Goal: Check status: Check status

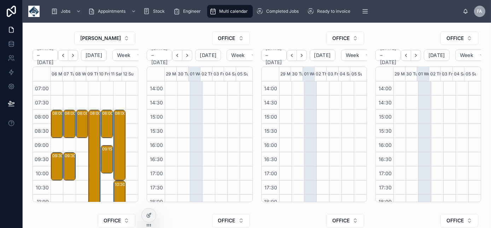
scroll to position [32, 0]
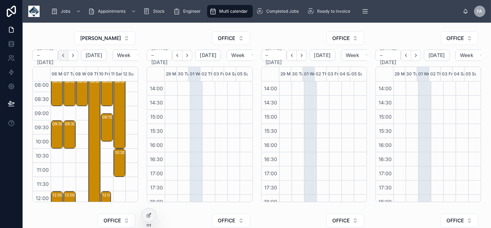
click at [64, 56] on icon "Back" at bounding box center [63, 55] width 1 height 3
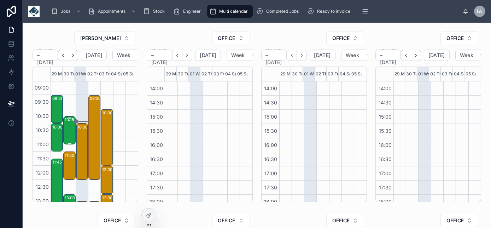
scroll to position [96, 0]
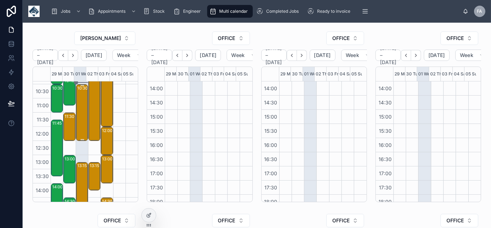
click at [80, 119] on div "10:30 – 12:30 3 x reinstall - [GEOGRAPHIC_DATA] - EX2 7NR" at bounding box center [82, 112] width 10 height 55
drag, startPoint x: 78, startPoint y: 183, endPoint x: 81, endPoint y: 180, distance: 4.3
click at [81, 180] on div "13:15 – 15:15 Molson Coors Brewing Company (UK) Ltd - 00324527 - 12pm timed - 2…" at bounding box center [82, 190] width 10 height 55
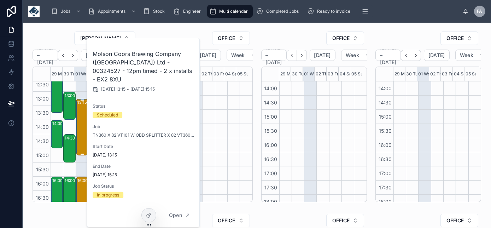
scroll to position [160, 0]
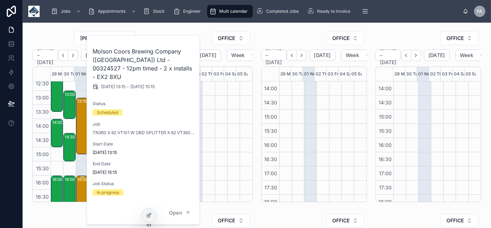
click at [77, 184] on div "16:00 – 17:00 Novuna Vehicle Solutions Ltd - 00324507 - 1X Repair - ND72YZP - E…" at bounding box center [82, 189] width 10 height 27
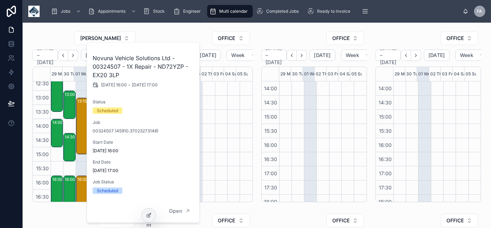
drag, startPoint x: 76, startPoint y: 184, endPoint x: 221, endPoint y: 173, distance: 144.6
click at [227, 173] on div at bounding box center [233, 52] width 12 height 339
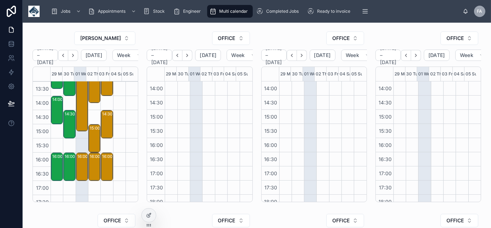
scroll to position [193, 0]
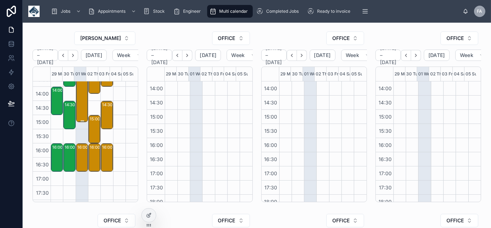
click at [81, 116] on div "13:15 – 15:15 Molson Coors Brewing Company (UK) Ltd - 00324527 - 12pm timed - 2…" at bounding box center [82, 93] width 10 height 55
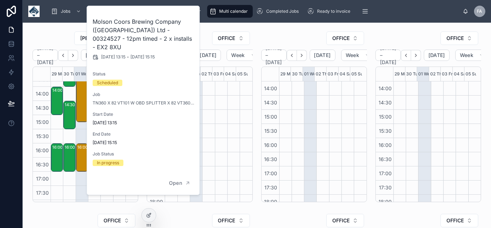
click at [229, 140] on div at bounding box center [233, 52] width 12 height 339
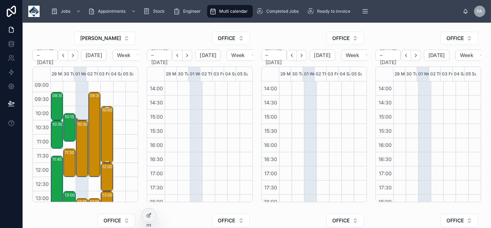
scroll to position [64, 0]
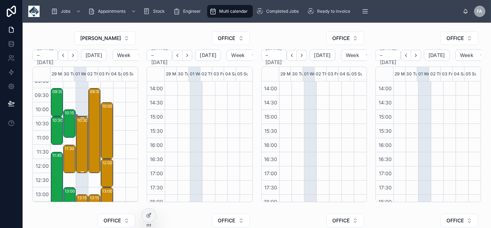
click at [78, 139] on div "10:30 – 12:30 3 x reinstall - [GEOGRAPHIC_DATA] - EX2 7NR" at bounding box center [82, 144] width 10 height 55
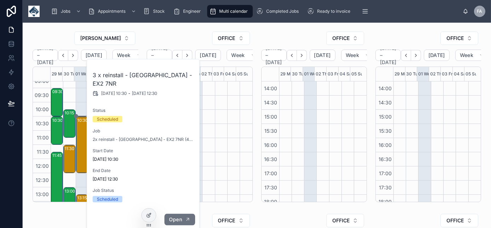
click at [186, 214] on button "Open" at bounding box center [179, 219] width 31 height 12
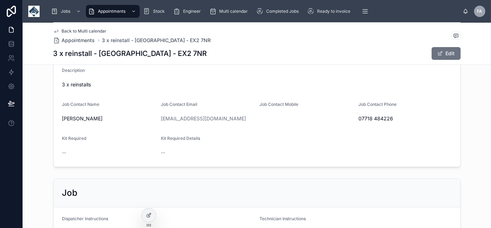
scroll to position [289, 0]
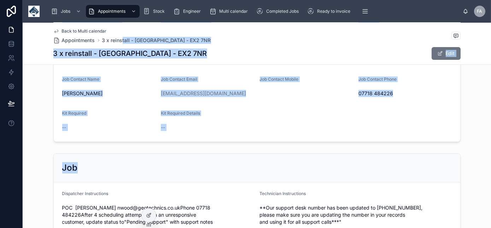
drag, startPoint x: 377, startPoint y: 185, endPoint x: 118, endPoint y: 36, distance: 299.2
click at [118, 36] on div "Back to Multi calendar Appointments 3 x reinstall - [GEOGRAPHIC_DATA] - EX2 7NR…" at bounding box center [257, 37] width 468 height 606
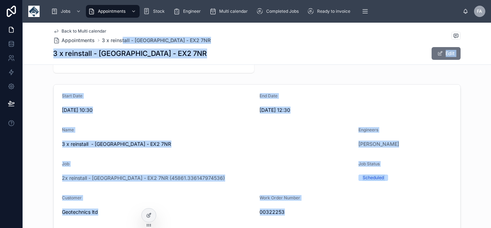
scroll to position [0, 0]
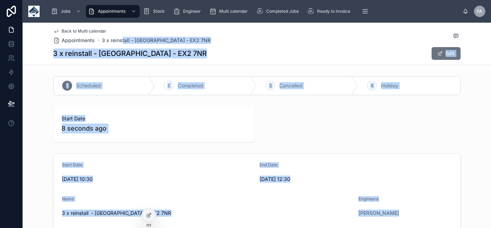
click at [36, 51] on div "Back to Multi calendar Appointments 3 x reinstall - [GEOGRAPHIC_DATA] - EX2 7NR…" at bounding box center [257, 44] width 468 height 42
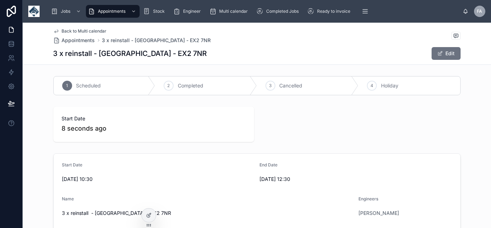
click at [41, 33] on div "Back to Multi calendar Appointments 3 x reinstall - [GEOGRAPHIC_DATA] - EX2 7NR…" at bounding box center [257, 44] width 468 height 42
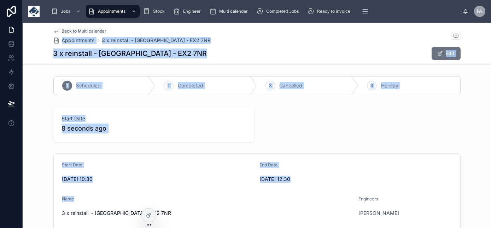
drag, startPoint x: 37, startPoint y: 39, endPoint x: 158, endPoint y: 199, distance: 200.3
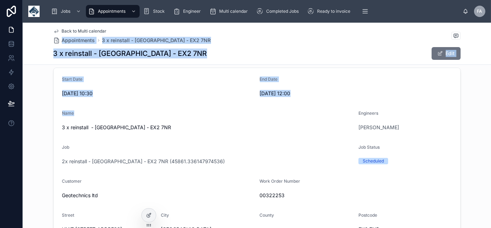
scroll to position [193, 0]
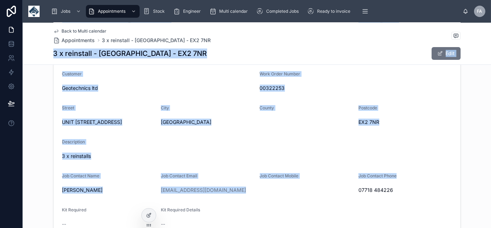
drag, startPoint x: 456, startPoint y: 215, endPoint x: 48, endPoint y: 52, distance: 439.3
click at [48, 52] on div "Back to Multi calendar Appointments 3 x reinstall - [GEOGRAPHIC_DATA] - EX2 7NR…" at bounding box center [257, 133] width 468 height 606
click at [187, 204] on form "Start Date [DATE] 10:30 End Date [DATE] 12:00 Name 3 x reinstall - [GEOGRAPHIC_…" at bounding box center [257, 99] width 406 height 277
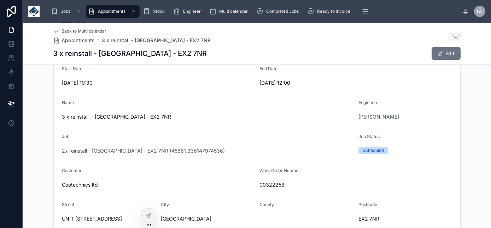
scroll to position [0, 0]
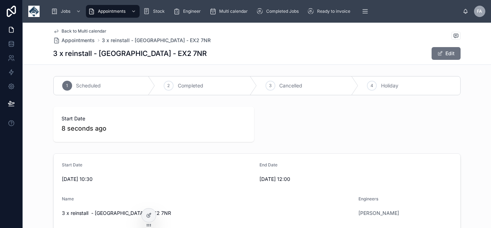
click at [64, 29] on span "Back to Multi calendar" at bounding box center [84, 31] width 45 height 6
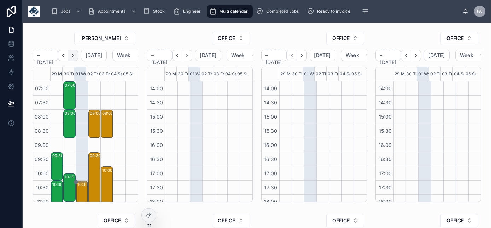
click at [76, 57] on icon "Next" at bounding box center [72, 55] width 5 height 5
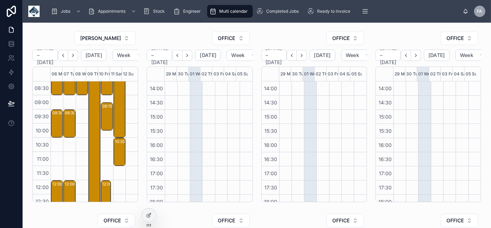
scroll to position [26, 0]
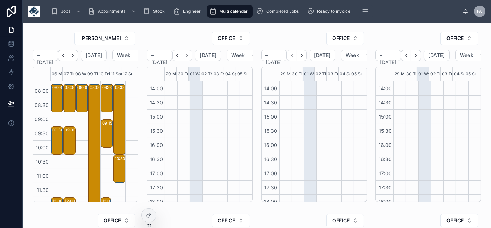
click at [77, 132] on div "08:00 – 09:00 3T's Leisure Ltd t/a Surf Bay Leisure - ATF - TN360 - 1 X VT101 &…" at bounding box center [82, 224] width 12 height 339
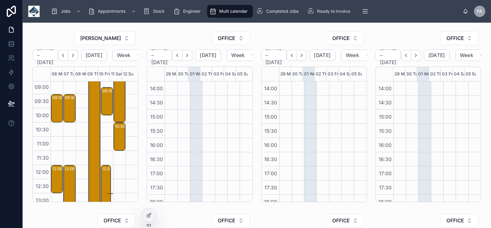
scroll to position [0, 0]
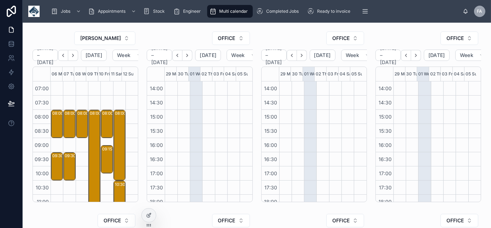
click at [329, 146] on div at bounding box center [335, 52] width 12 height 339
